Goal: Complete application form

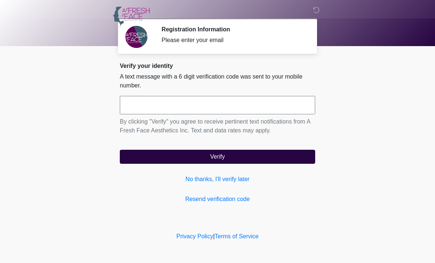
click at [241, 181] on link "No thanks, I'll verify later" at bounding box center [217, 179] width 195 height 9
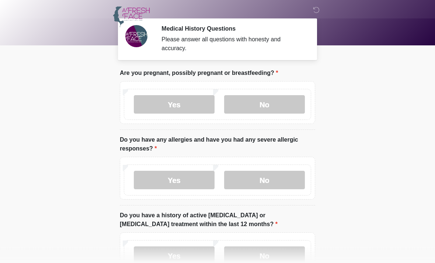
scroll to position [1, 0]
click at [277, 98] on label "No" at bounding box center [264, 104] width 81 height 18
click at [270, 184] on label "No" at bounding box center [264, 180] width 81 height 18
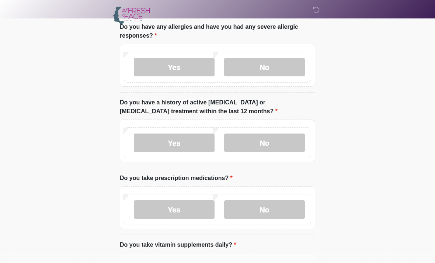
scroll to position [113, 0]
click at [186, 59] on label "Yes" at bounding box center [174, 67] width 81 height 18
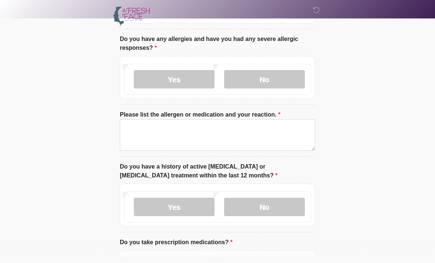
scroll to position [107, 0]
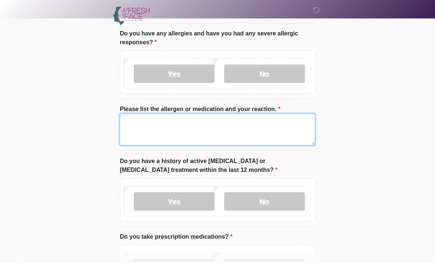
click at [153, 126] on textarea "Please list the allergen or medication and your reaction." at bounding box center [217, 130] width 195 height 32
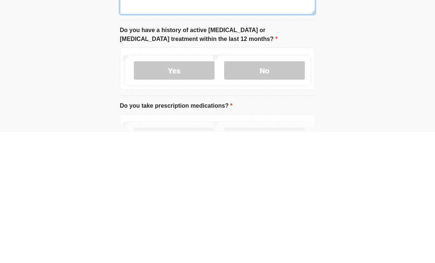
type textarea "**********"
click at [277, 192] on label "No" at bounding box center [264, 201] width 81 height 18
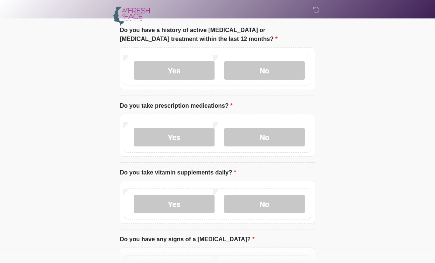
click at [283, 141] on label "No" at bounding box center [264, 137] width 81 height 18
click at [275, 211] on label "No" at bounding box center [264, 204] width 81 height 18
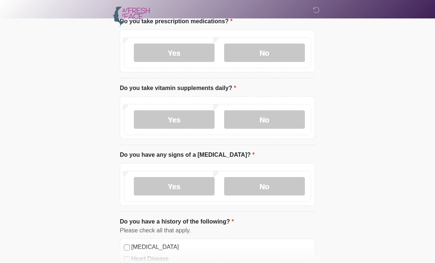
scroll to position [368, 0]
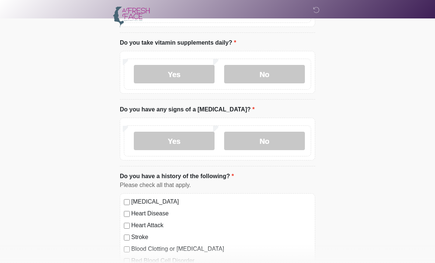
click at [280, 145] on label "No" at bounding box center [264, 141] width 81 height 18
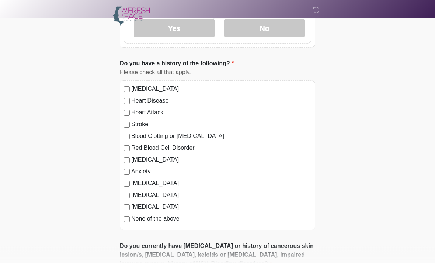
scroll to position [485, 0]
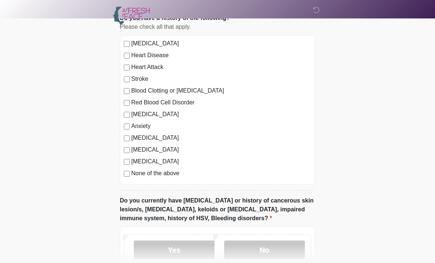
click at [169, 171] on label "None of the above" at bounding box center [221, 173] width 180 height 9
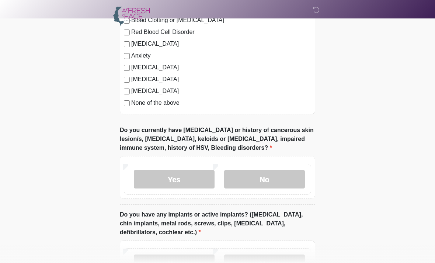
click at [261, 182] on label "No" at bounding box center [264, 179] width 81 height 18
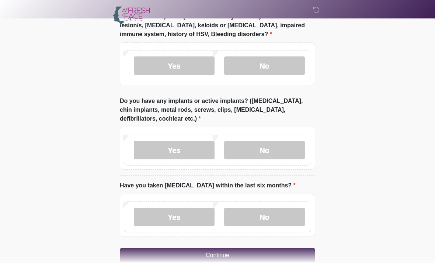
click at [272, 153] on label "No" at bounding box center [264, 150] width 81 height 18
click at [275, 210] on label "No" at bounding box center [264, 217] width 81 height 18
click at [278, 257] on button "Continue" at bounding box center [217, 255] width 195 height 14
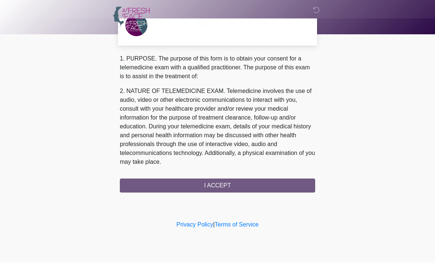
scroll to position [0, 0]
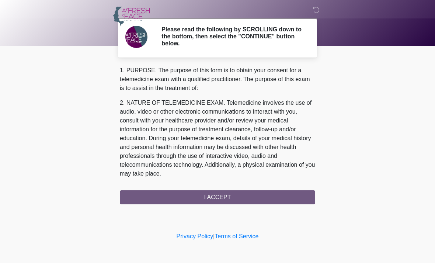
click at [256, 201] on div "1. PURPOSE. The purpose of this form is to obtain your consent for a telemedici…" at bounding box center [217, 135] width 195 height 138
click at [245, 194] on div "1. PURPOSE. The purpose of this form is to obtain your consent for a telemedici…" at bounding box center [217, 135] width 195 height 138
click at [266, 195] on div "1. PURPOSE. The purpose of this form is to obtain your consent for a telemedici…" at bounding box center [217, 135] width 195 height 138
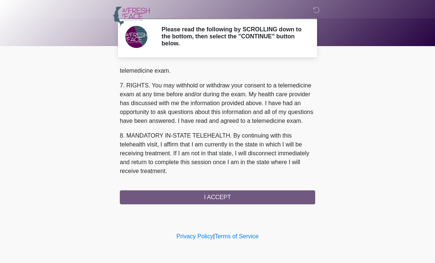
click at [243, 200] on div "1. PURPOSE. The purpose of this form is to obtain your consent for a telemedici…" at bounding box center [217, 135] width 195 height 138
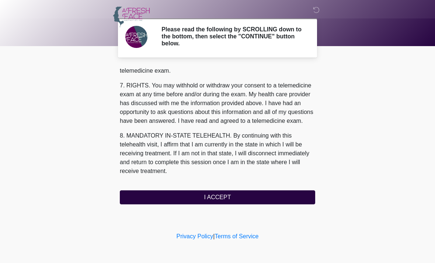
click at [248, 197] on button "I ACCEPT" at bounding box center [217, 197] width 195 height 14
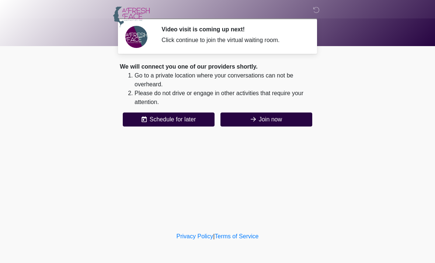
click at [260, 117] on button "Join now" at bounding box center [267, 119] width 92 height 14
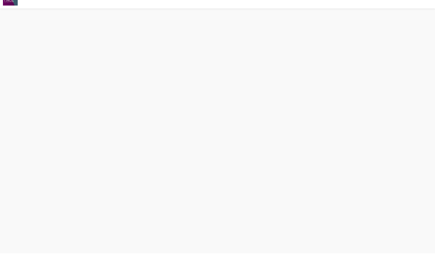
scroll to position [2, 0]
